Goal: Task Accomplishment & Management: Manage account settings

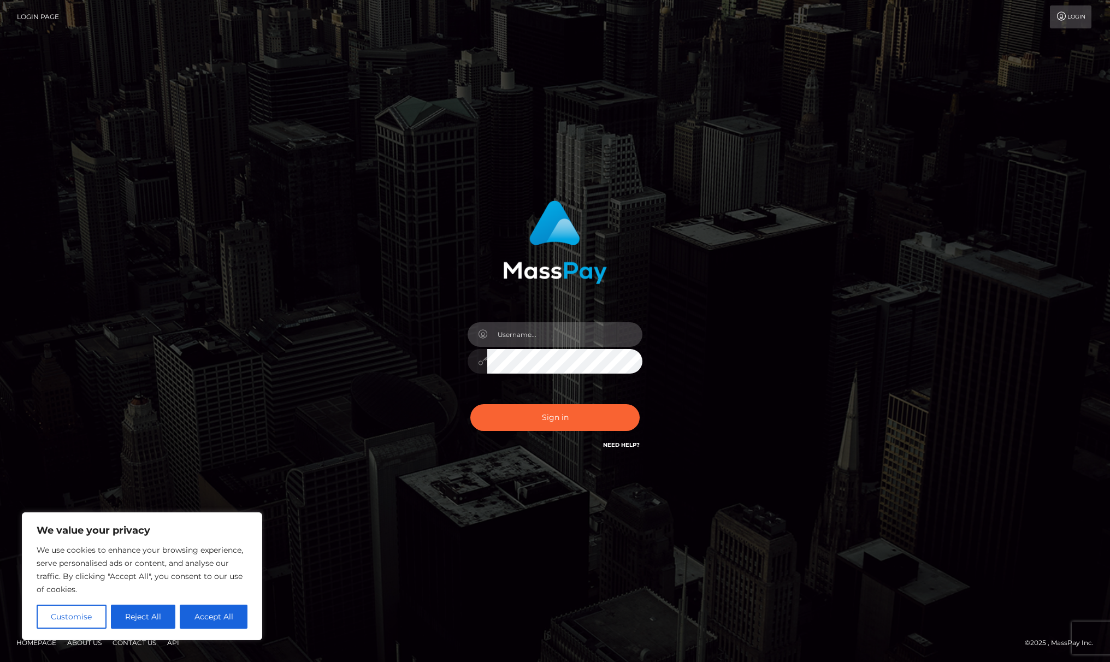
type input "ashleybhawthorn@pm.me"
click at [555, 418] on button "Sign in" at bounding box center [554, 417] width 169 height 27
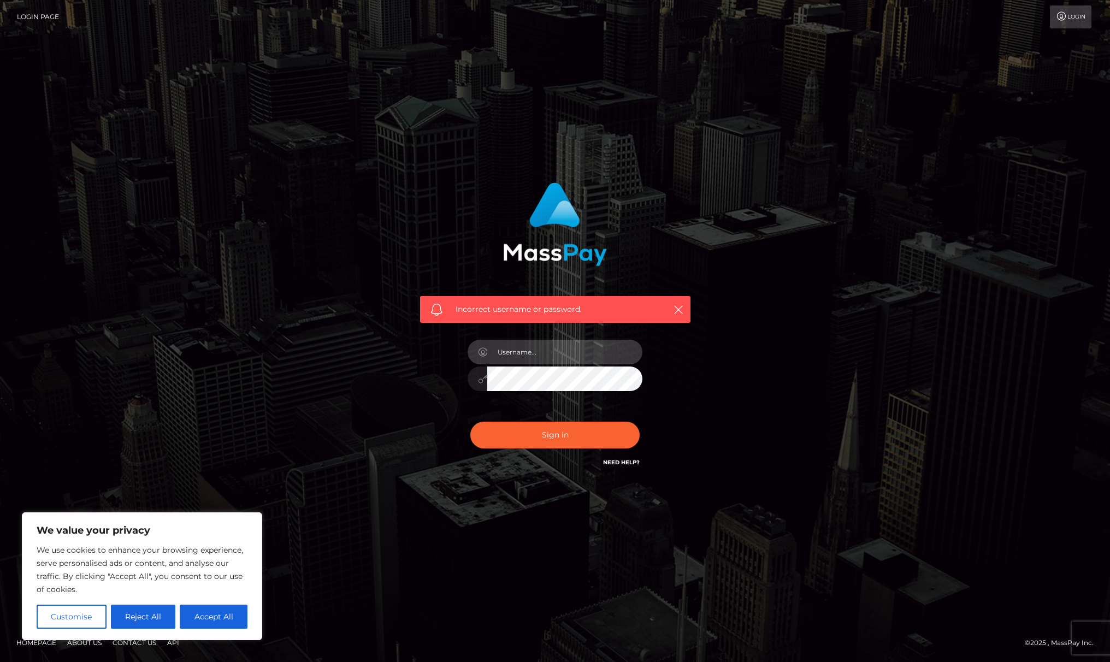
type input "ashleybhawthorn@pm.me"
click at [530, 441] on button "Sign in" at bounding box center [554, 435] width 169 height 27
click at [212, 613] on button "Accept All" at bounding box center [214, 617] width 68 height 24
checkbox input "true"
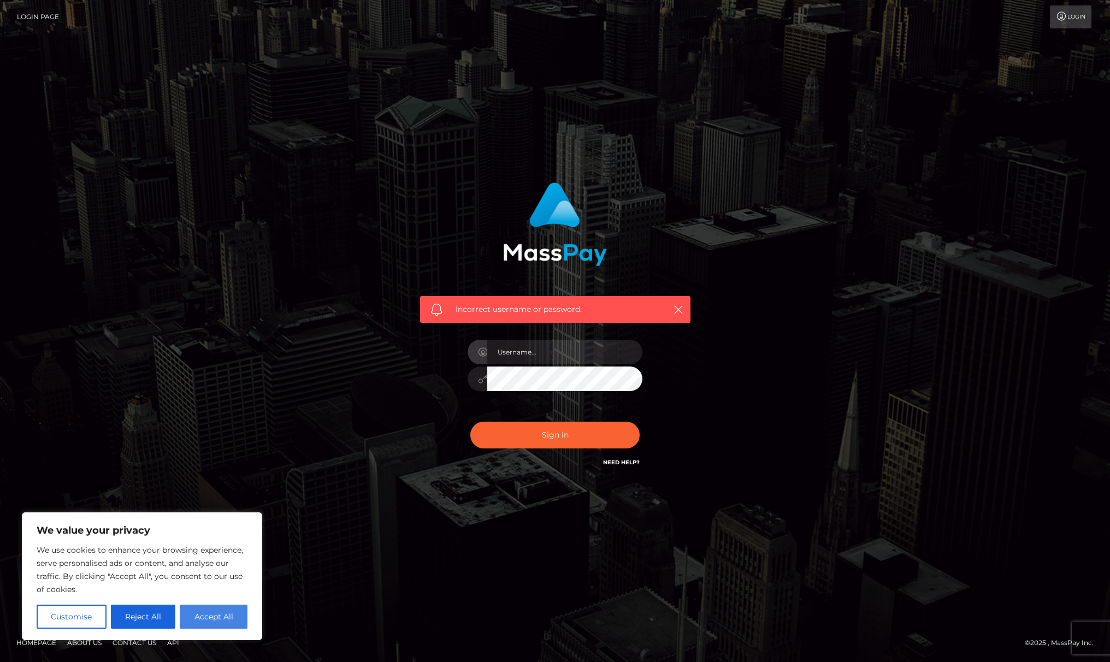
checkbox input "true"
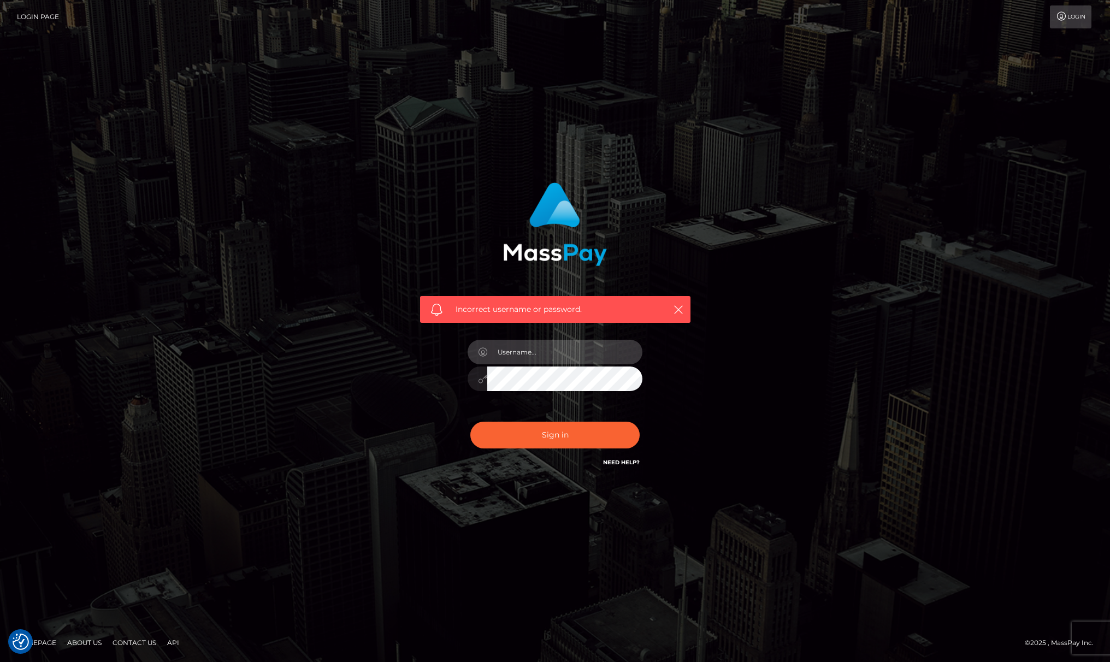
click at [544, 351] on input "text" at bounding box center [564, 352] width 155 height 25
type input "1983-03-11"
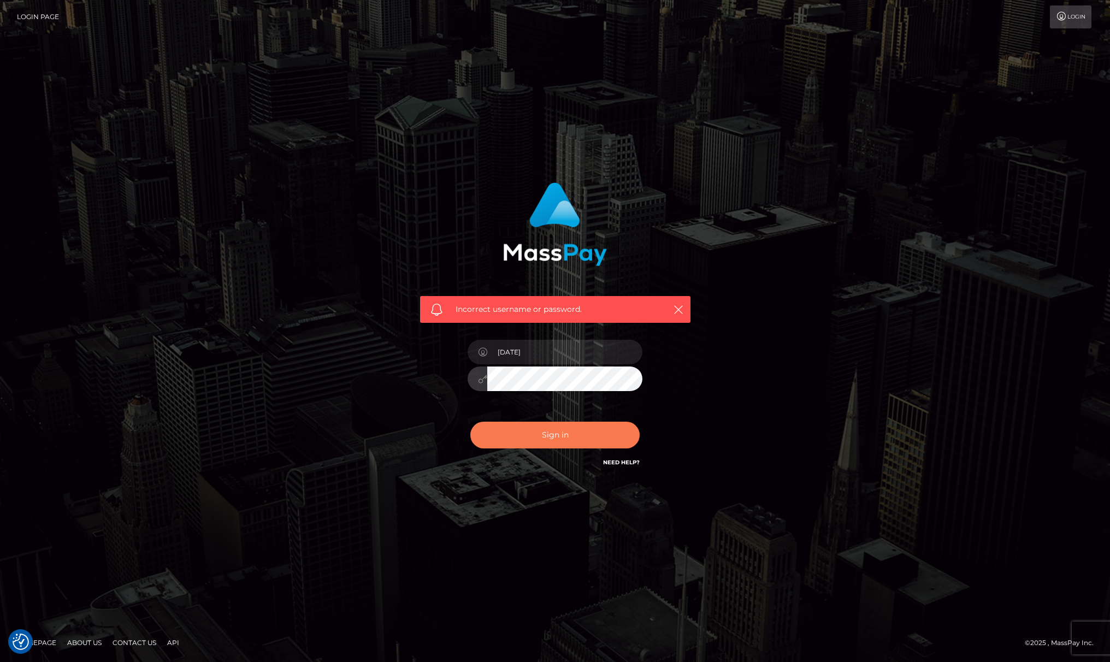
click at [577, 435] on button "Sign in" at bounding box center [554, 435] width 169 height 27
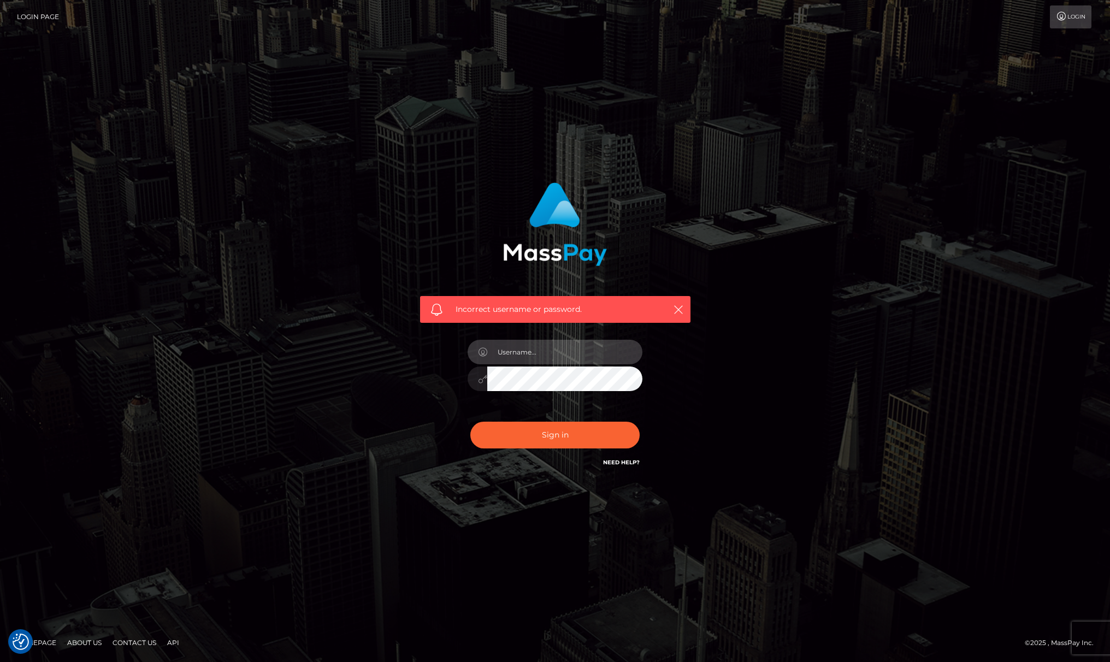
click at [533, 356] on input "text" at bounding box center [564, 352] width 155 height 25
click at [989, 94] on div "Incorrect username or password." at bounding box center [555, 331] width 1110 height 478
click at [618, 459] on link "Need Help?" at bounding box center [621, 462] width 37 height 7
click at [512, 356] on input "text" at bounding box center [564, 352] width 155 height 25
type input "[EMAIL_ADDRESS][DOMAIN_NAME]"
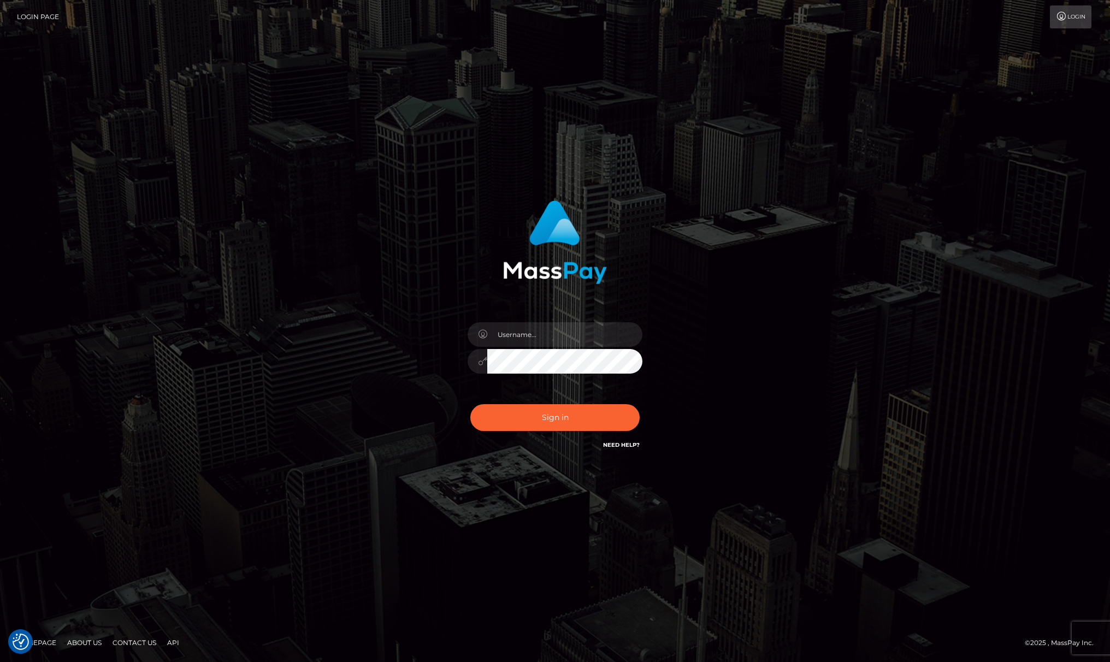
checkbox input "true"
type input "[EMAIL_ADDRESS][DOMAIN_NAME]"
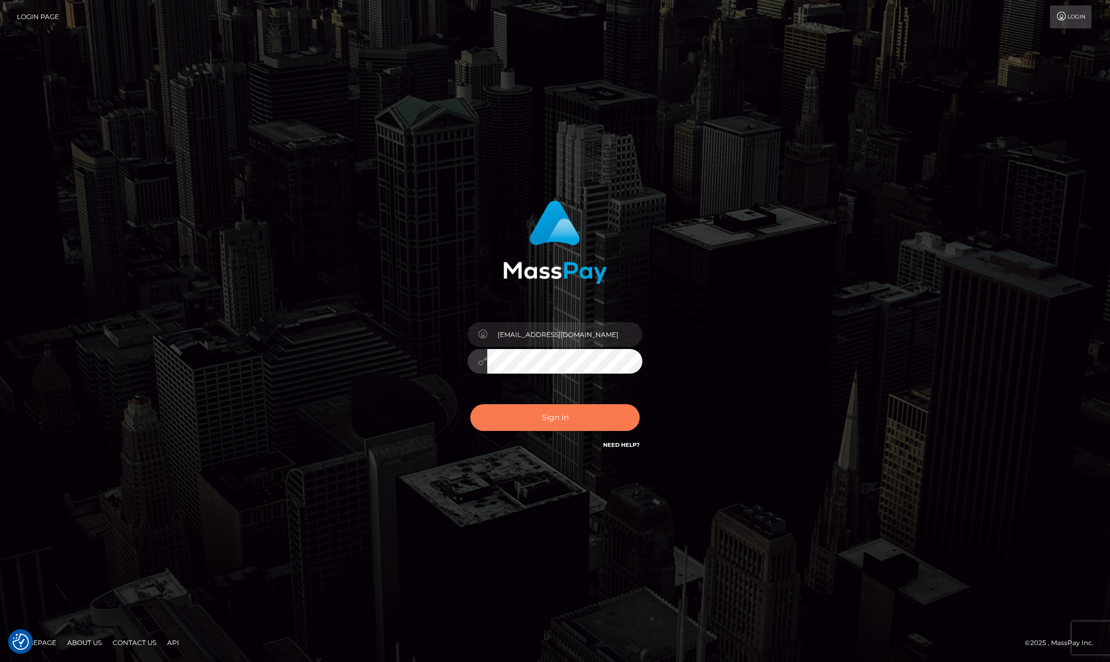
click at [594, 414] on button "Sign in" at bounding box center [554, 417] width 169 height 27
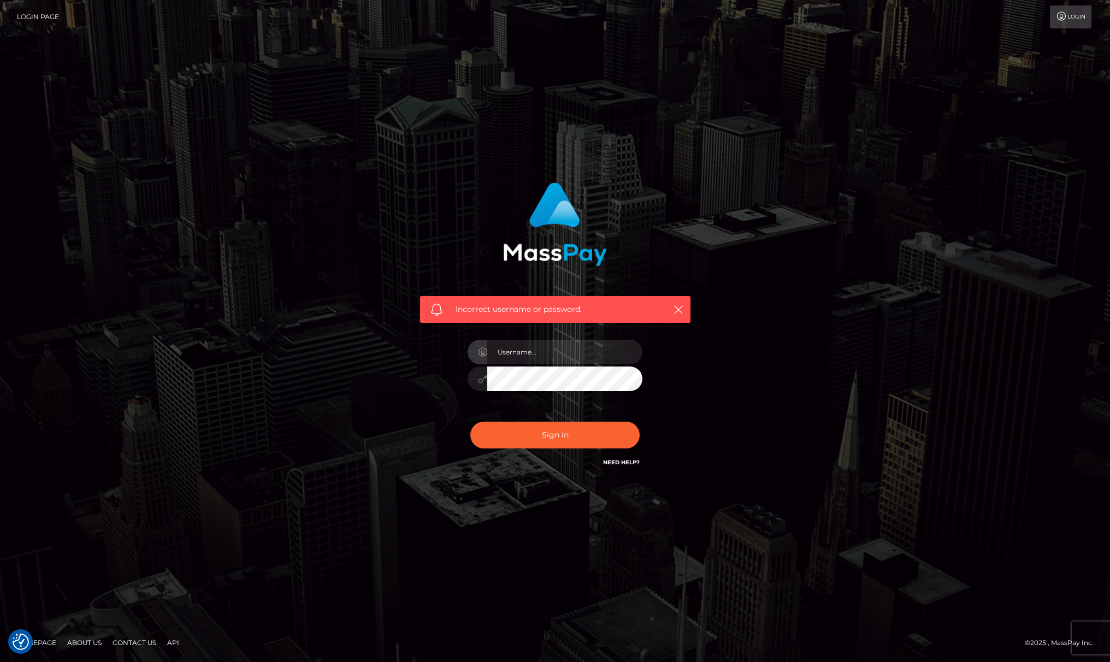
click at [630, 464] on link "Need Help?" at bounding box center [621, 462] width 37 height 7
click at [345, 214] on div "Incorrect username or password." at bounding box center [555, 331] width 623 height 314
click at [1063, 11] on link "Login" at bounding box center [1071, 16] width 42 height 23
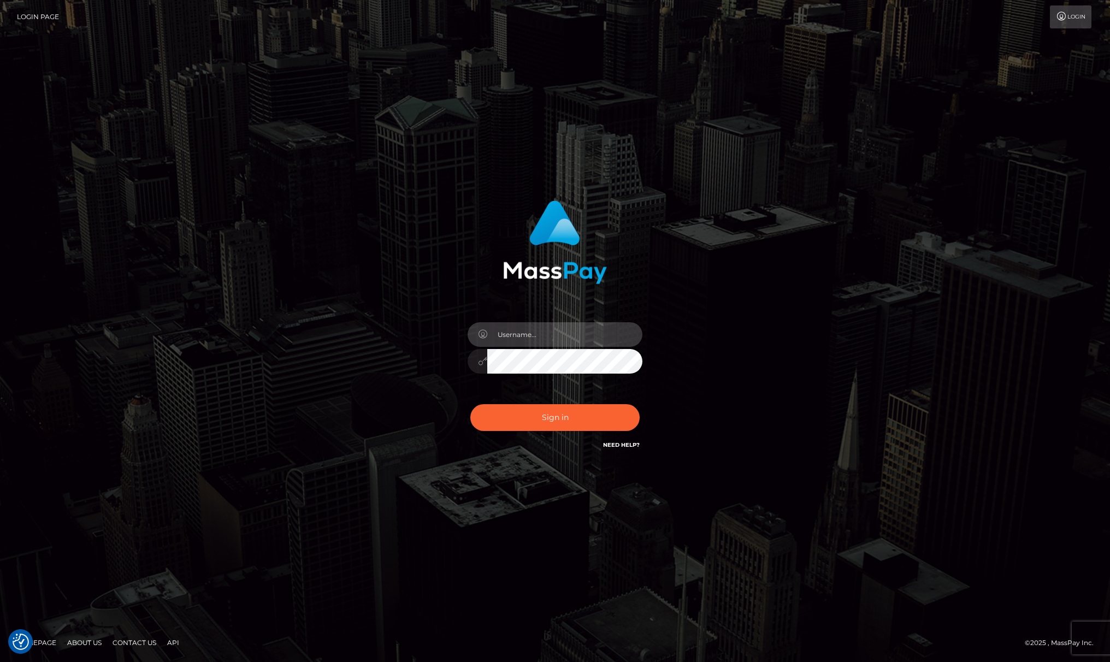
type input "[EMAIL_ADDRESS][DOMAIN_NAME]"
click at [571, 416] on button "Sign in" at bounding box center [554, 417] width 169 height 27
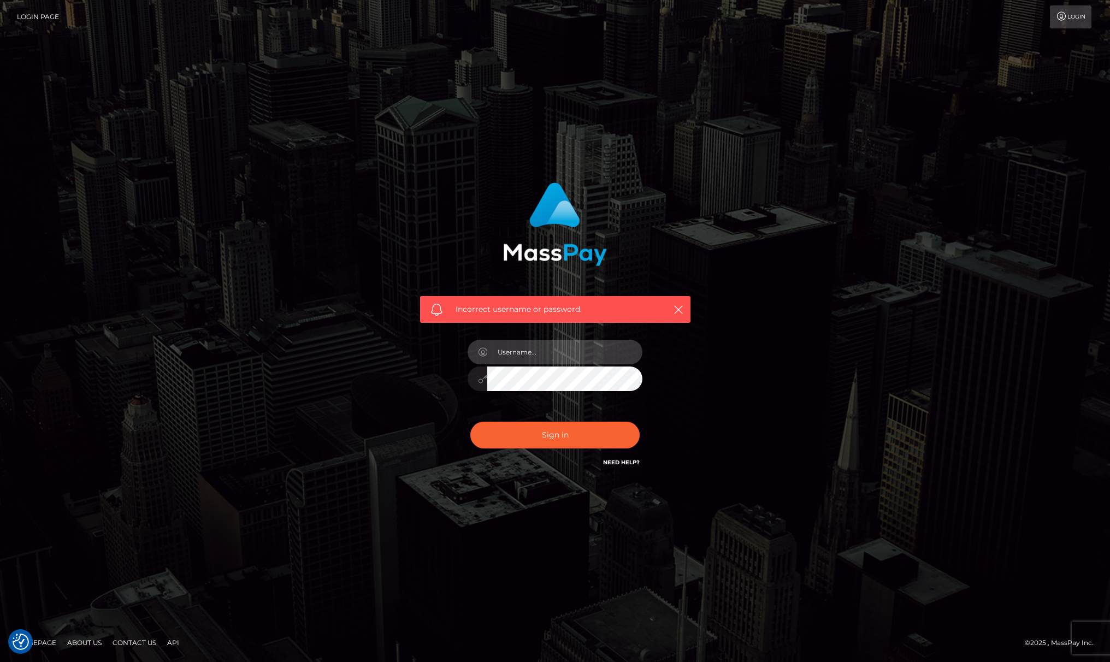
type input "[EMAIL_ADDRESS][DOMAIN_NAME]"
click at [545, 431] on button "Sign in" at bounding box center [554, 435] width 169 height 27
type input "[EMAIL_ADDRESS][DOMAIN_NAME]"
